Goal: Task Accomplishment & Management: Use online tool/utility

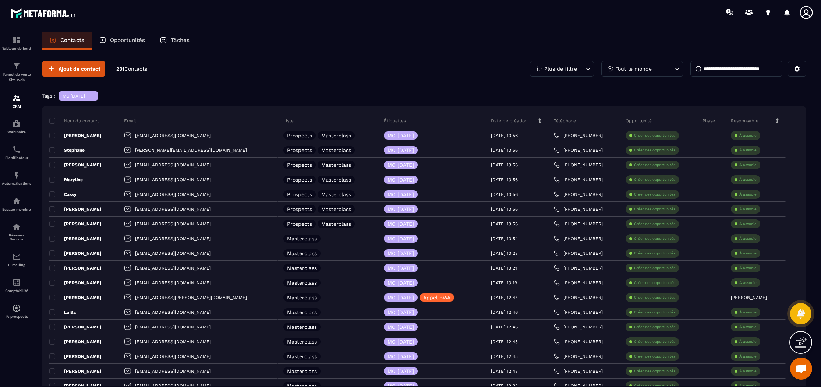
scroll to position [235, 0]
click at [20, 264] on div "E-mailing" at bounding box center [16, 259] width 29 height 15
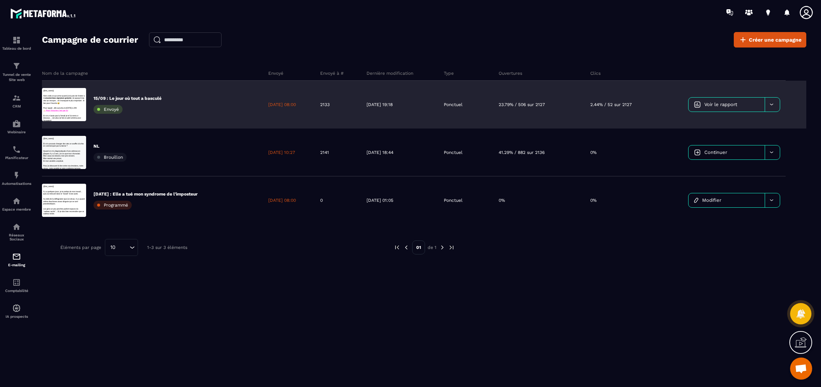
click at [156, 98] on p "15/09 : Le jour où tout a basculé" at bounding box center [128, 98] width 68 height 6
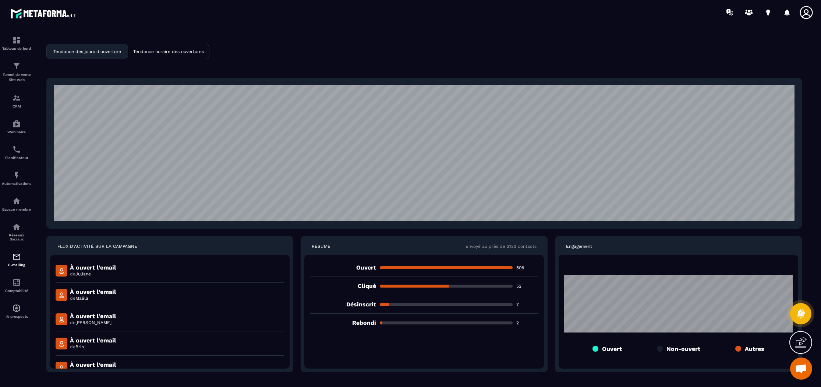
click at [158, 51] on p "Tendance horaire des ouvertures" at bounding box center [168, 51] width 71 height 5
click at [93, 47] on div "Tendance des jours d'ouverture" at bounding box center [87, 51] width 81 height 15
click at [14, 267] on p "E-mailing" at bounding box center [16, 265] width 29 height 4
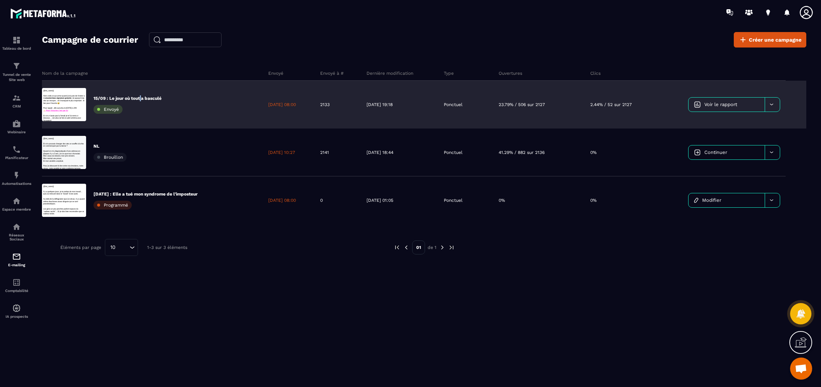
click at [142, 98] on p "15/09 : Le jour où tout a basculé" at bounding box center [128, 98] width 68 height 6
click at [706, 105] on span "Voir le rapport" at bounding box center [721, 105] width 33 height 6
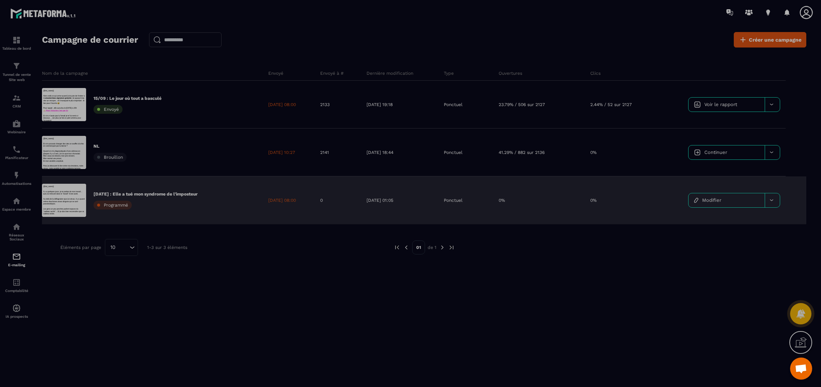
click at [69, 144] on div at bounding box center [64, 152] width 44 height 33
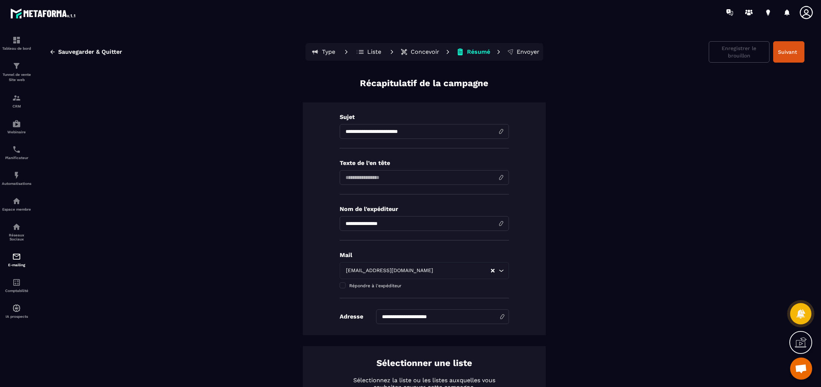
click at [424, 53] on p "Concevoir" at bounding box center [425, 51] width 29 height 7
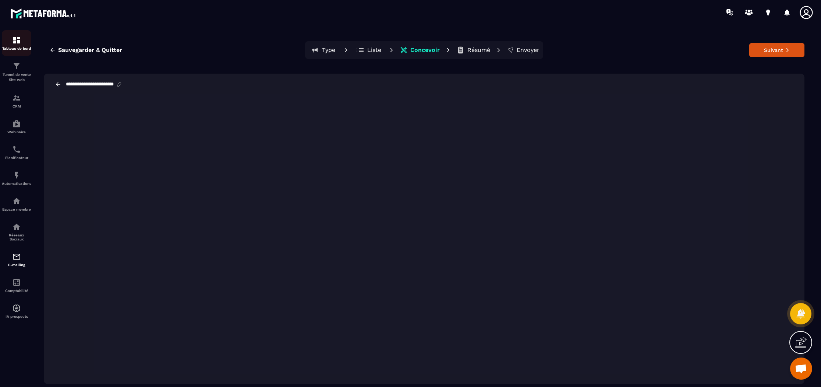
click at [20, 39] on img at bounding box center [16, 40] width 9 height 9
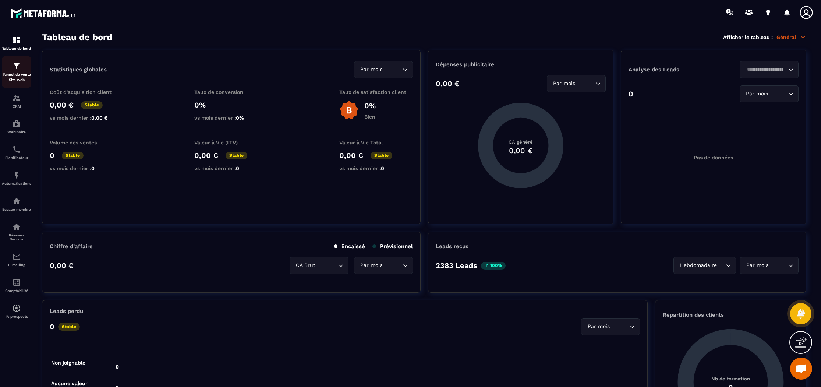
click at [18, 67] on img at bounding box center [16, 65] width 9 height 9
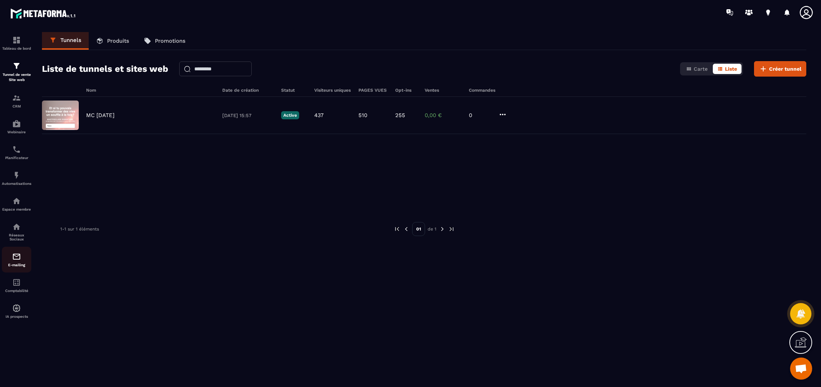
click at [19, 265] on div "E-mailing" at bounding box center [16, 259] width 29 height 15
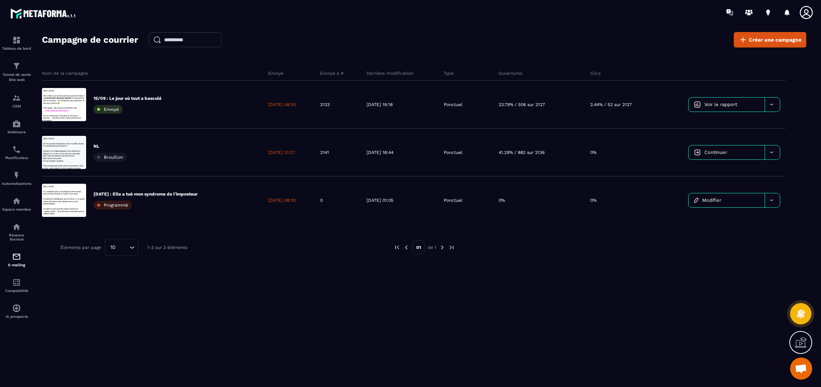
click at [130, 247] on icon "Search for option" at bounding box center [131, 247] width 7 height 7
click at [127, 235] on p "100" at bounding box center [122, 231] width 18 height 7
